Goal: Check status: Check status

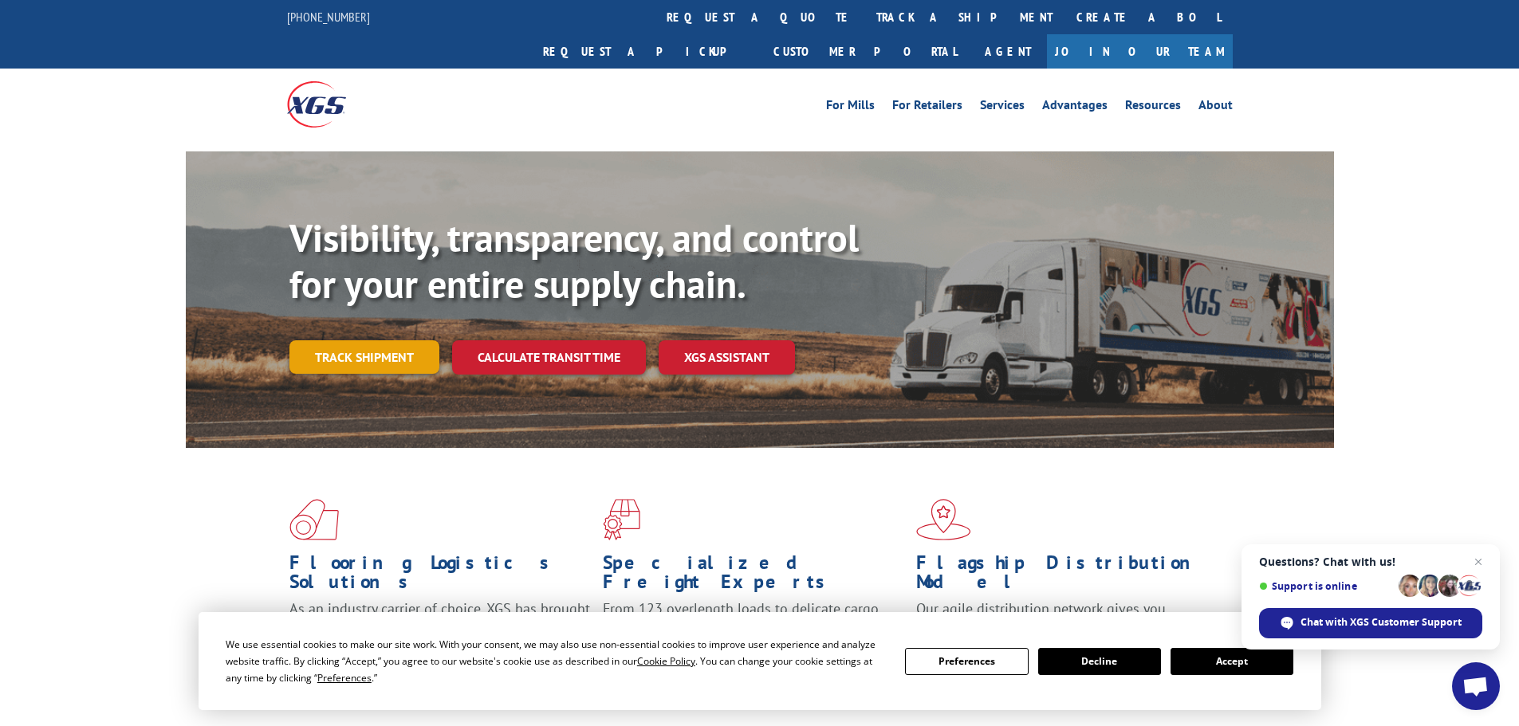
click at [362, 341] on link "Track shipment" at bounding box center [364, 357] width 150 height 33
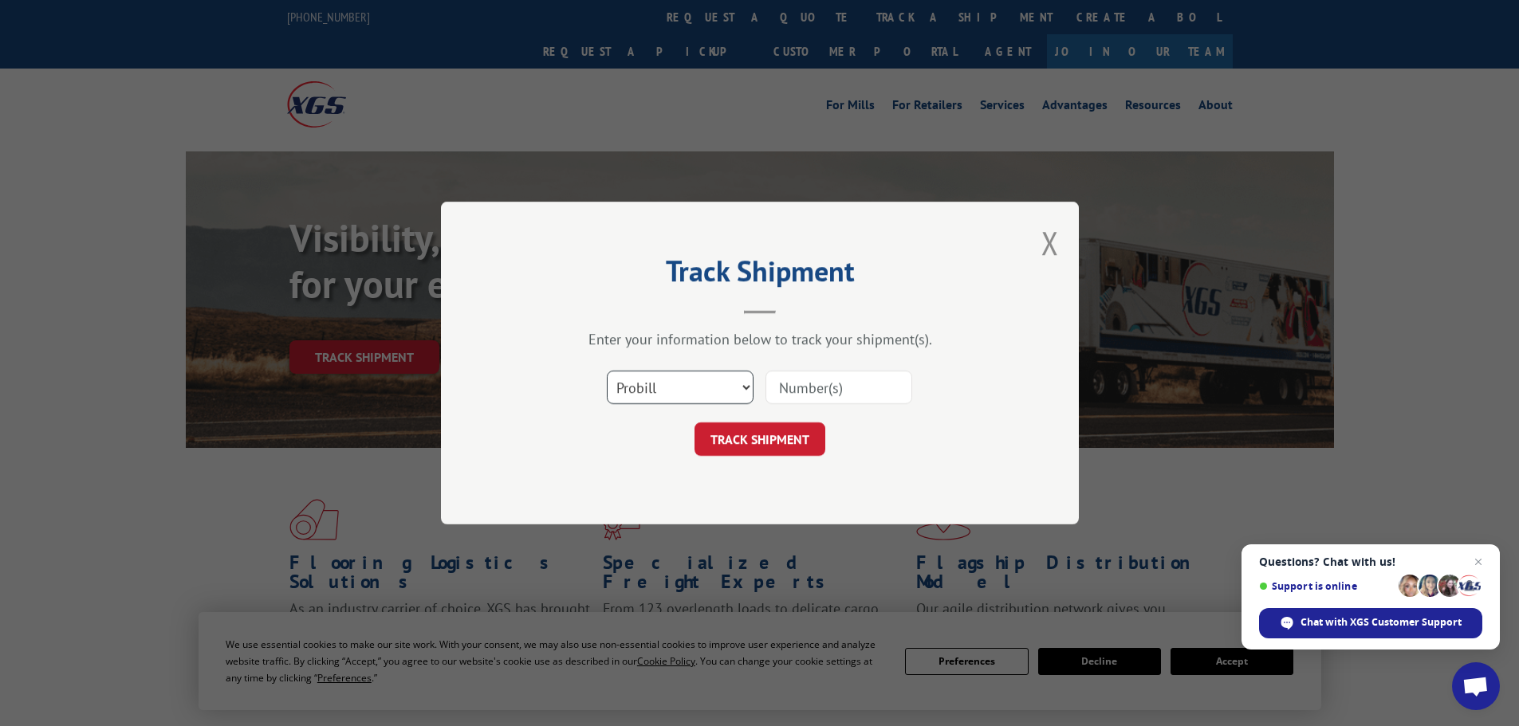
click at [688, 387] on select "Select category... Probill BOL PO" at bounding box center [680, 387] width 147 height 33
select select "bol"
click at [607, 371] on select "Select category... Probill BOL PO" at bounding box center [680, 387] width 147 height 33
click at [801, 384] on input at bounding box center [839, 387] width 147 height 33
paste input "6047570"
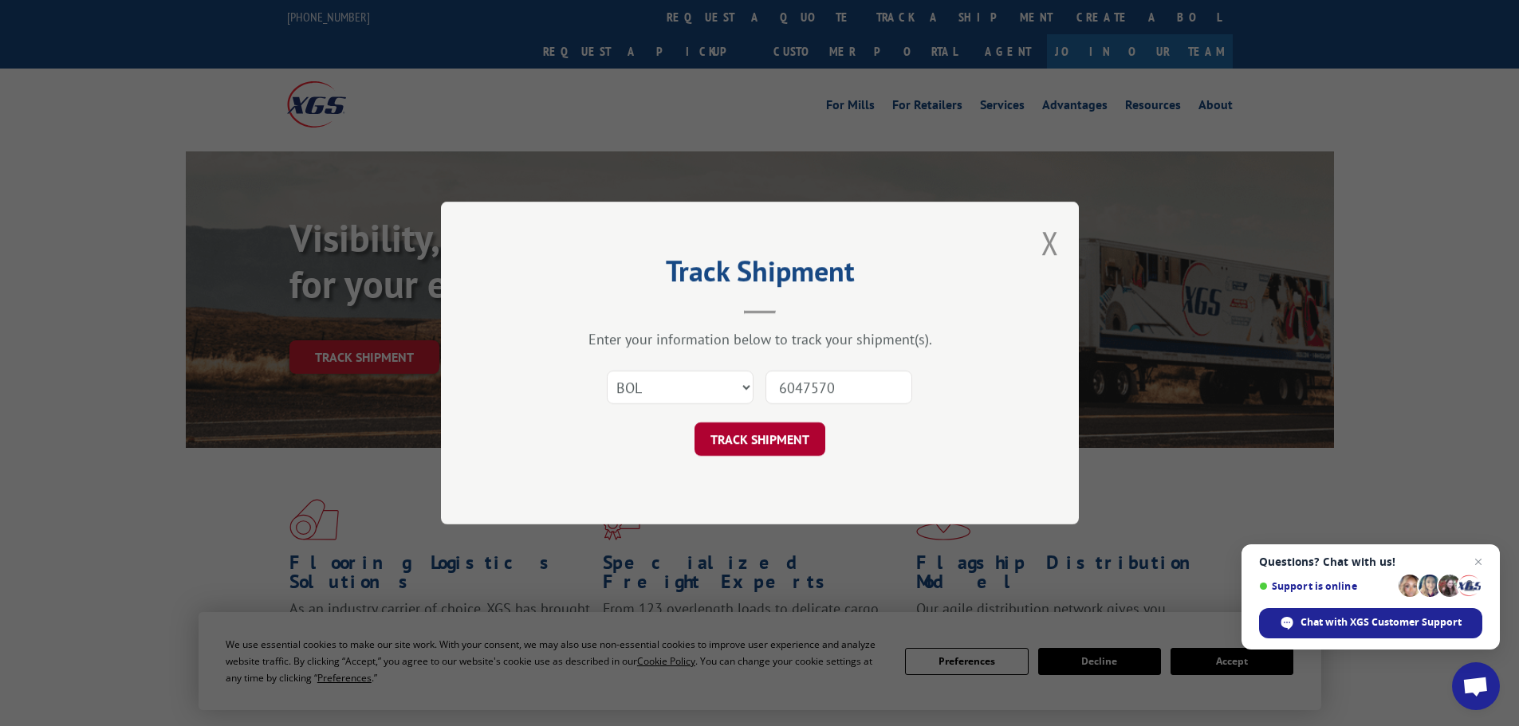
type input "6047570"
drag, startPoint x: 779, startPoint y: 423, endPoint x: 774, endPoint y: 436, distance: 13.9
click at [777, 431] on form "Select category... Probill BOL PO 6047570 TRACK SHIPMENT" at bounding box center [760, 408] width 478 height 95
click at [770, 443] on button "TRACK SHIPMENT" at bounding box center [760, 439] width 131 height 33
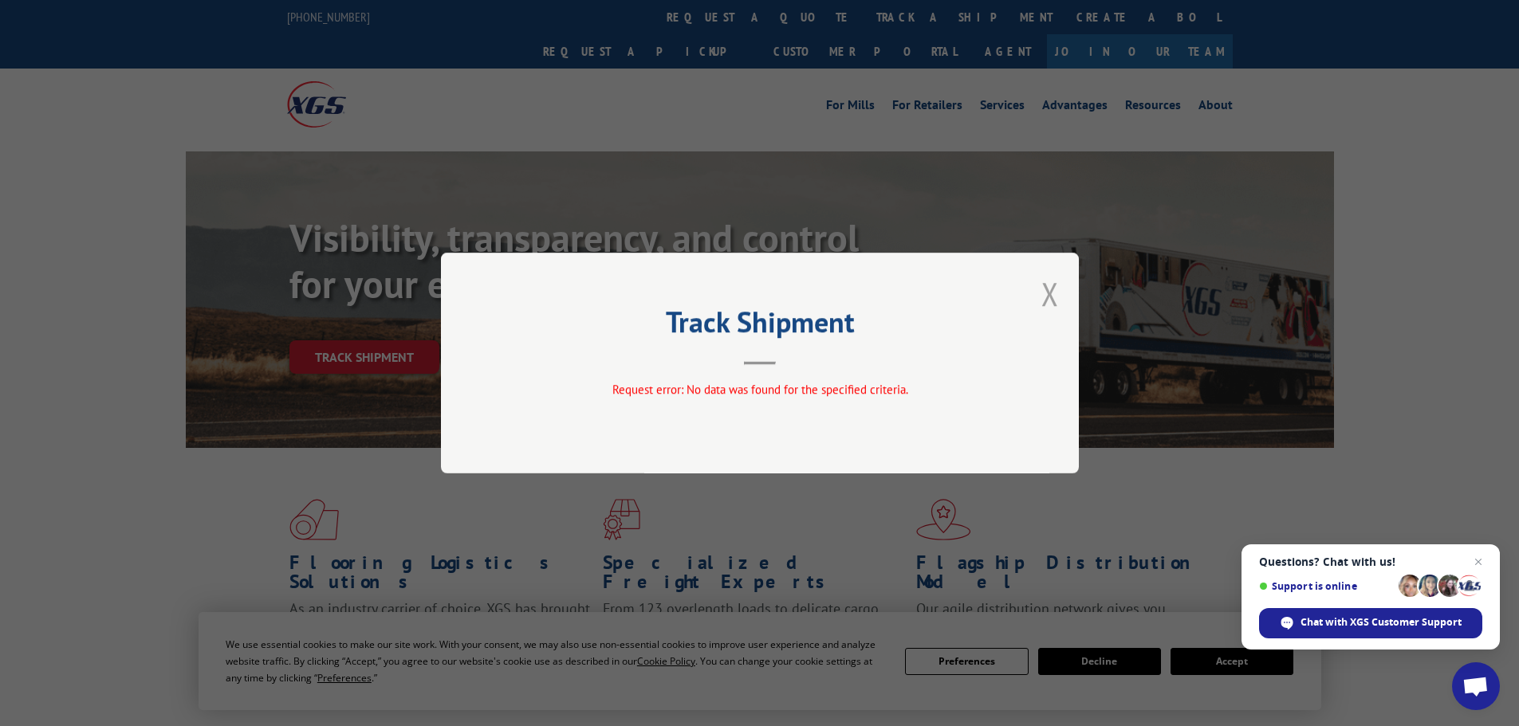
click at [1049, 295] on button "Close modal" at bounding box center [1050, 294] width 18 height 42
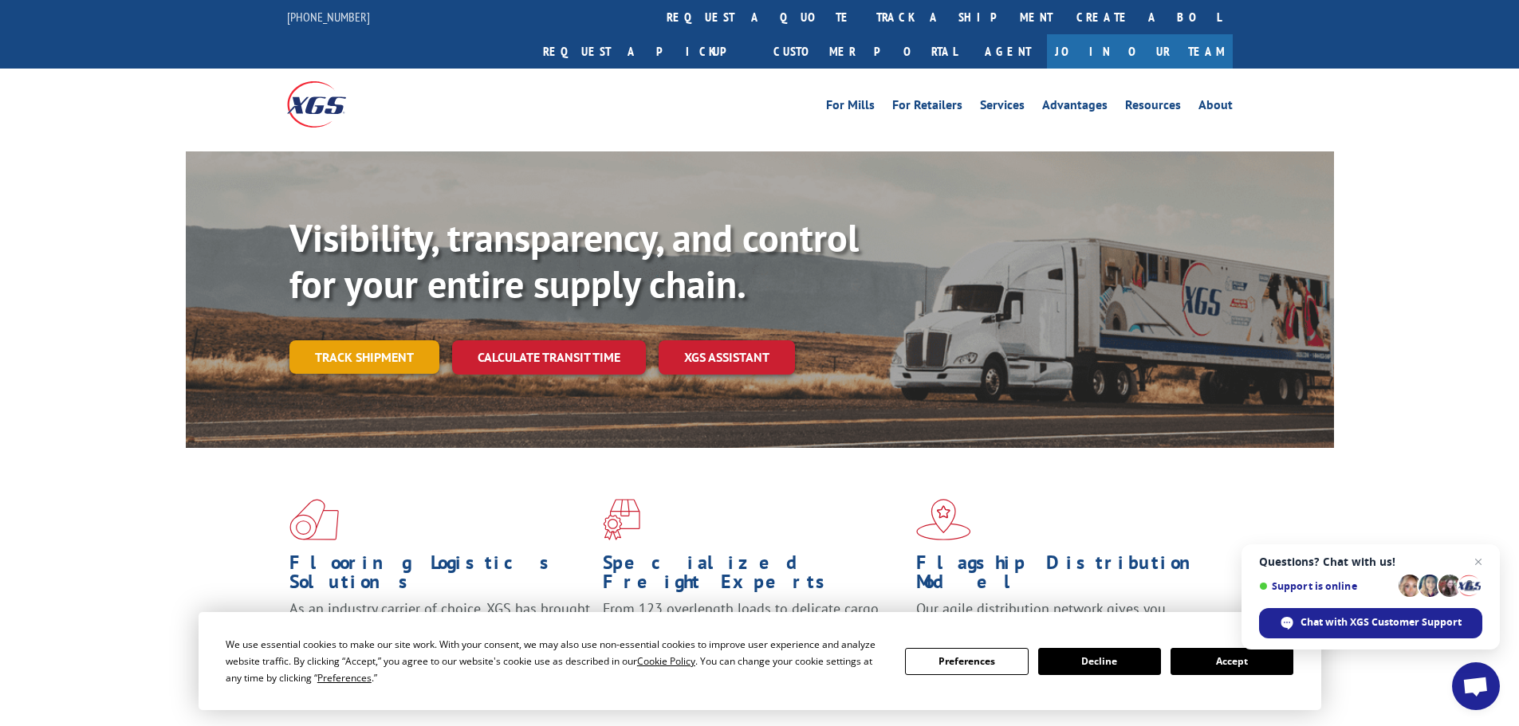
click at [369, 341] on link "Track shipment" at bounding box center [364, 357] width 150 height 33
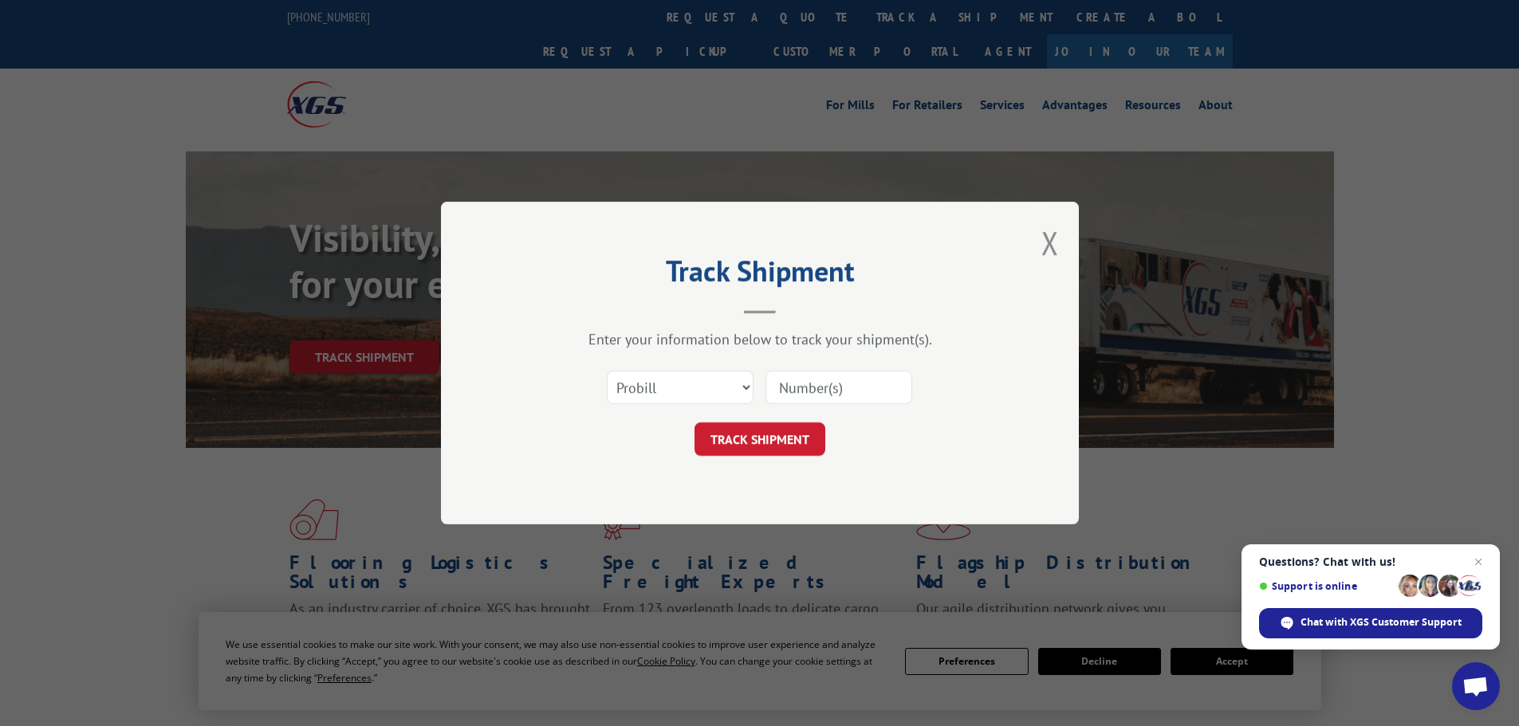
paste input "17472192"
type input "17472192"
click at [762, 445] on button "TRACK SHIPMENT" at bounding box center [760, 439] width 131 height 33
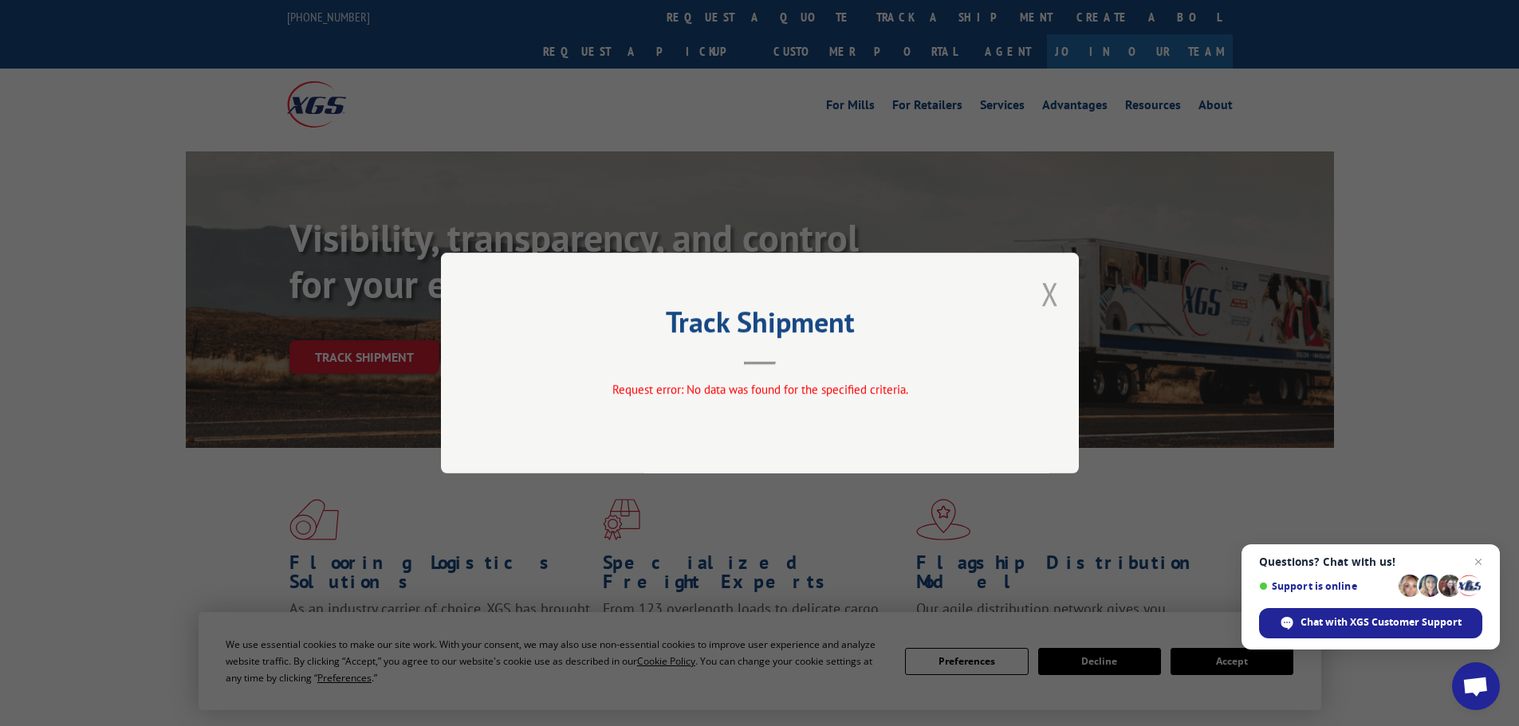
click at [1049, 295] on button "Close modal" at bounding box center [1050, 294] width 18 height 42
